Goal: Transaction & Acquisition: Book appointment/travel/reservation

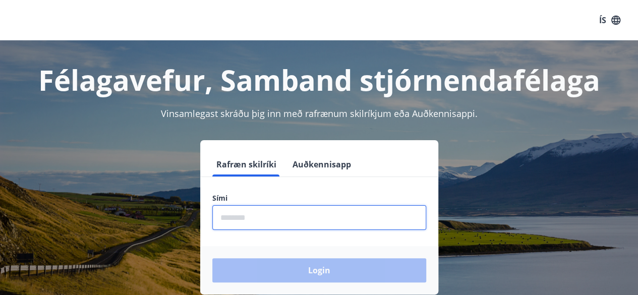
click at [271, 216] on input "phone" at bounding box center [319, 217] width 214 height 25
type input "********"
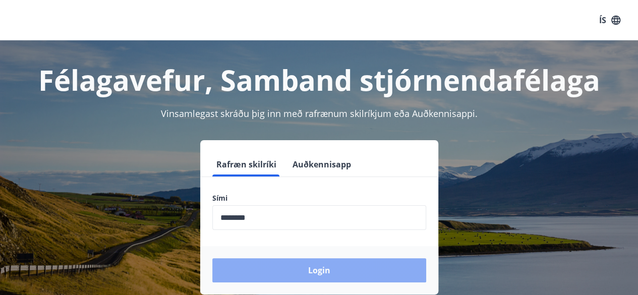
click at [293, 266] on button "Login" at bounding box center [319, 270] width 214 height 24
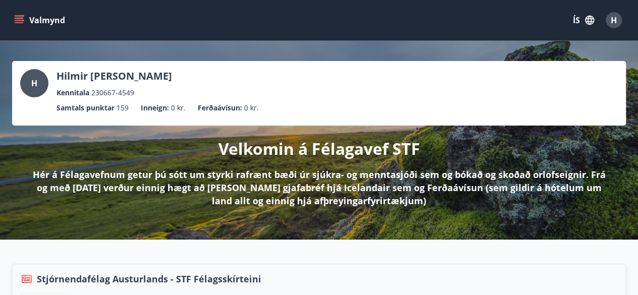
click at [22, 18] on icon "menu" at bounding box center [19, 18] width 9 height 1
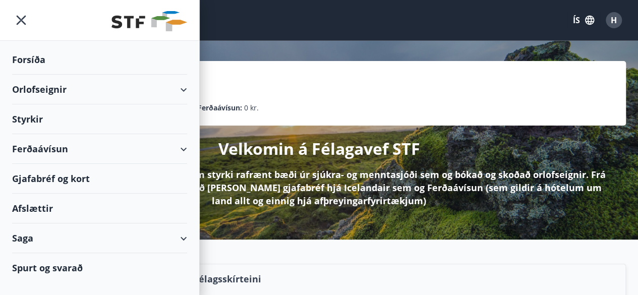
click at [44, 89] on div "Orlofseignir" at bounding box center [99, 90] width 175 height 30
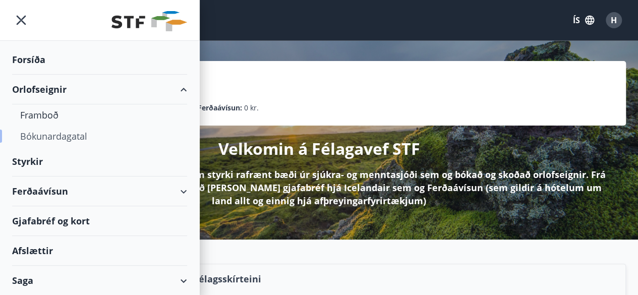
click at [43, 133] on div "Bókunardagatal" at bounding box center [99, 136] width 159 height 21
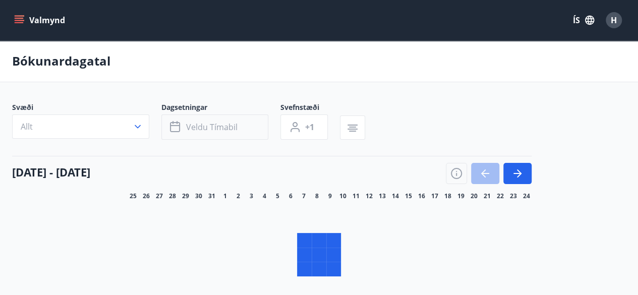
click at [192, 121] on button "Veldu tímabil" at bounding box center [214, 126] width 107 height 25
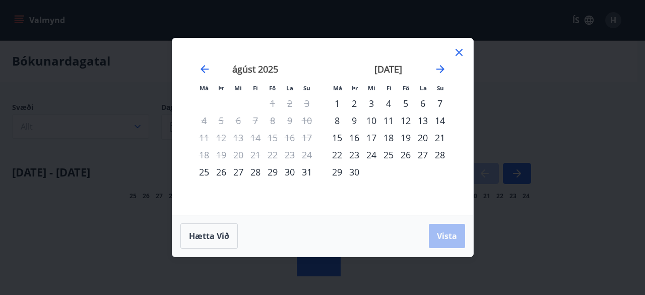
click at [272, 174] on div "29" at bounding box center [272, 171] width 17 height 17
click at [311, 172] on div "31" at bounding box center [307, 171] width 17 height 17
click at [446, 231] on span "Vista" at bounding box center [447, 235] width 20 height 11
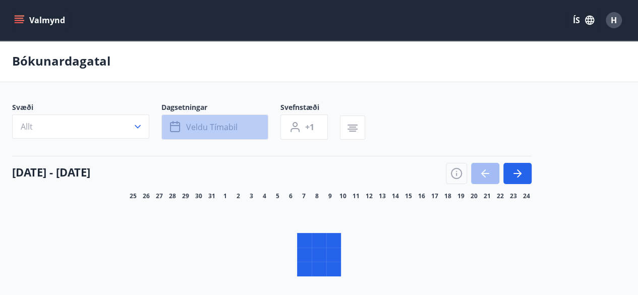
click at [210, 128] on span "Veldu tímabil" at bounding box center [211, 127] width 51 height 11
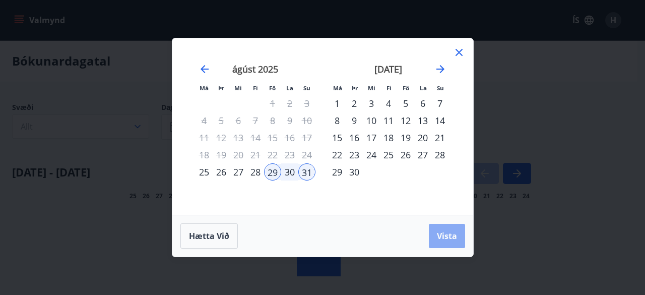
click at [432, 240] on button "Vista" at bounding box center [447, 236] width 36 height 24
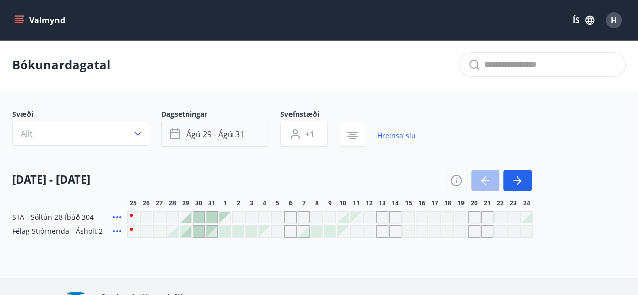
click at [229, 129] on span "ágú 29 - ágú 31" at bounding box center [215, 134] width 58 height 11
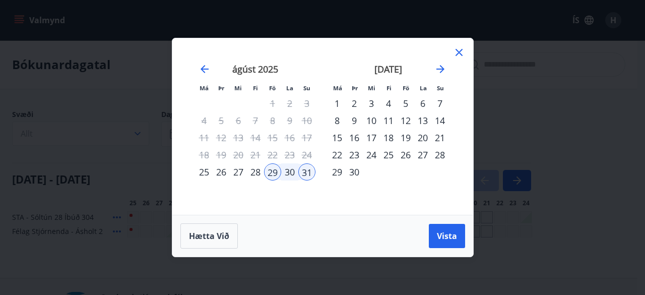
click at [273, 171] on div "29" at bounding box center [272, 171] width 17 height 17
click at [290, 172] on div "30" at bounding box center [289, 171] width 17 height 17
click at [444, 230] on span "Vista" at bounding box center [447, 235] width 20 height 11
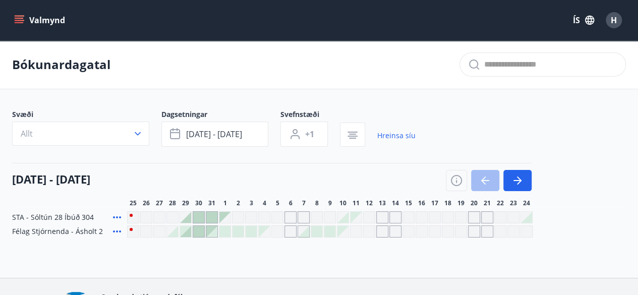
click at [186, 219] on div at bounding box center [185, 217] width 11 height 11
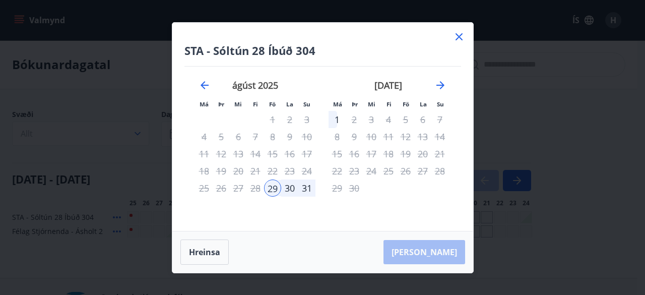
click at [456, 37] on icon at bounding box center [459, 37] width 12 height 12
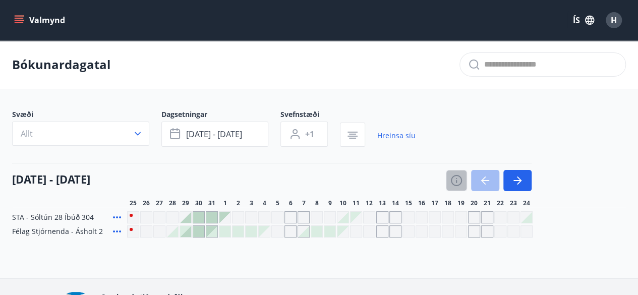
click at [457, 177] on icon "button" at bounding box center [456, 180] width 12 height 12
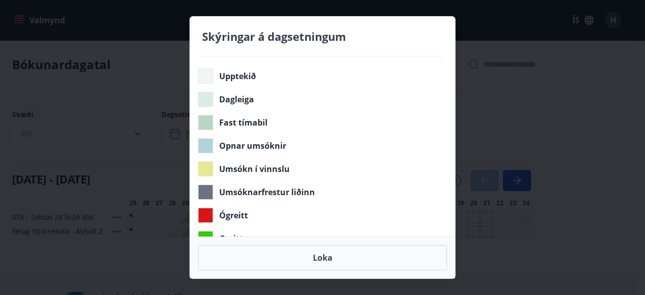
click at [473, 83] on div "Skýringar á dagsetningum Upptekið Dagleiga Fast tímabil Opnar umsóknir Umsókn í…" at bounding box center [322, 147] width 645 height 295
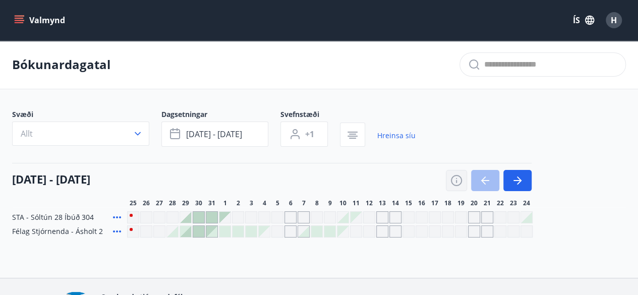
click at [456, 180] on icon "button" at bounding box center [456, 181] width 1 height 3
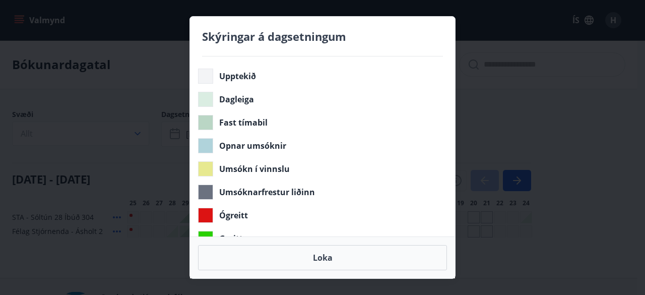
click at [500, 98] on div "Skýringar á dagsetningum Upptekið Dagleiga Fast tímabil Opnar umsóknir Umsókn í…" at bounding box center [322, 147] width 645 height 295
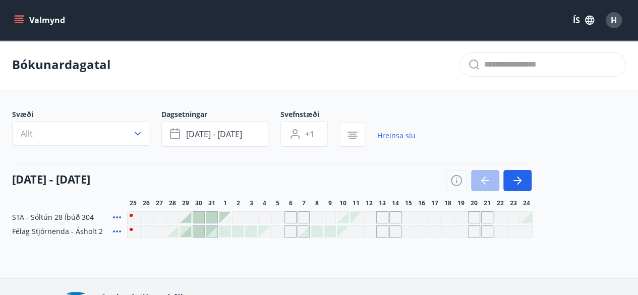
click at [196, 230] on div at bounding box center [198, 231] width 11 height 11
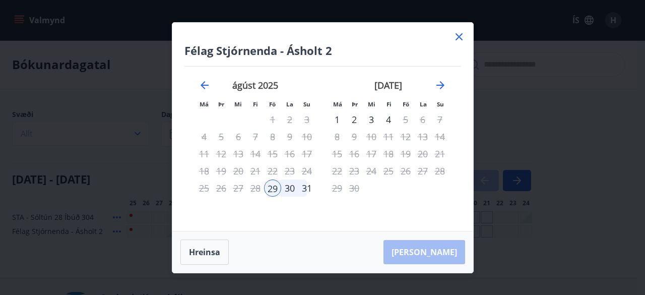
click at [434, 255] on div "Hreinsa Taka Frá" at bounding box center [322, 251] width 301 height 41
click at [288, 190] on div "30" at bounding box center [289, 188] width 17 height 17
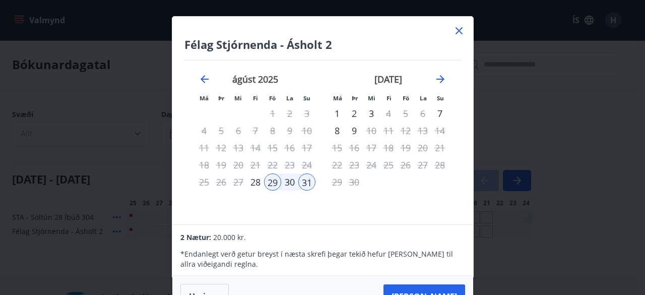
drag, startPoint x: 354, startPoint y: 47, endPoint x: 352, endPoint y: 21, distance: 25.8
click at [352, 21] on div "Félag Stjórnenda - Ásholt 2 Má Þr Mi Fi Fö La Su Má Þr Mi Fi Fö La Su júlí 2025…" at bounding box center [322, 121] width 301 height 208
click at [436, 288] on button "Taka Frá" at bounding box center [425, 296] width 82 height 24
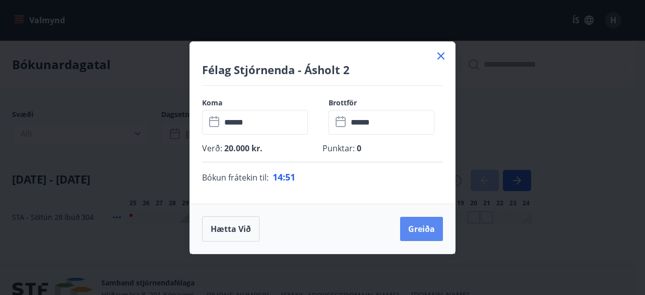
click at [426, 229] on button "Greiða" at bounding box center [421, 229] width 43 height 24
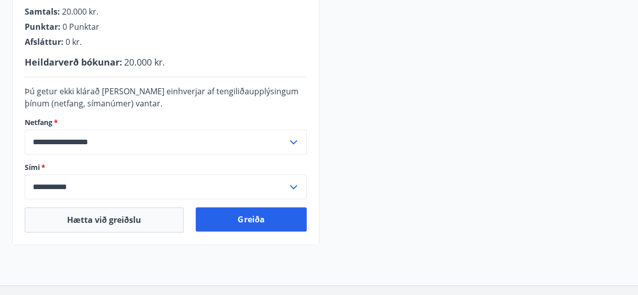
scroll to position [294, 0]
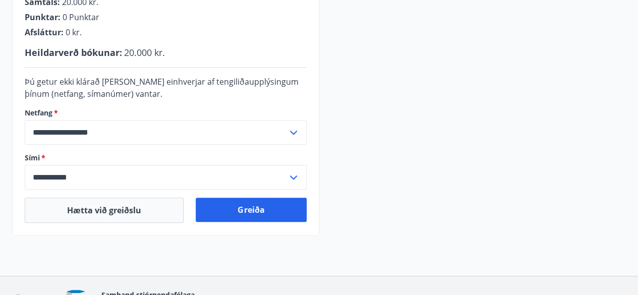
click at [96, 171] on input "**********" at bounding box center [156, 177] width 263 height 25
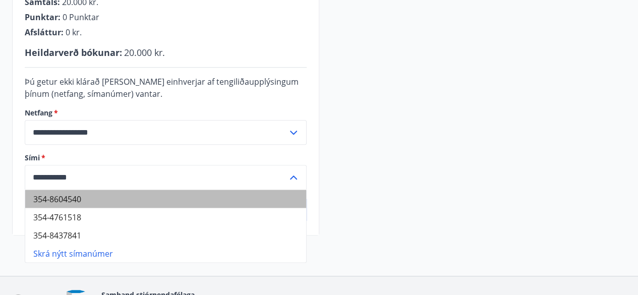
click at [67, 196] on li "354-8604540" at bounding box center [165, 199] width 281 height 18
type input "**********"
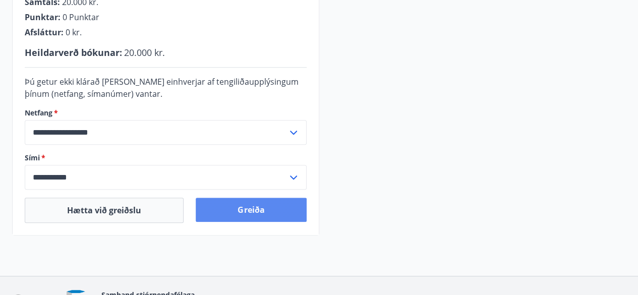
click at [254, 209] on button "Greiða" at bounding box center [251, 210] width 110 height 24
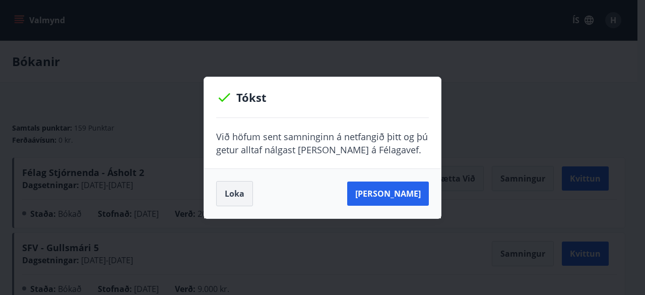
click at [229, 188] on button "Loka" at bounding box center [234, 193] width 37 height 25
